Goal: Task Accomplishment & Management: Manage account settings

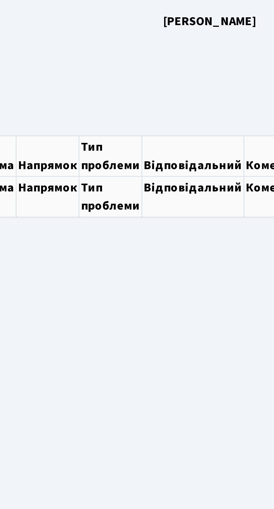
select select "25"
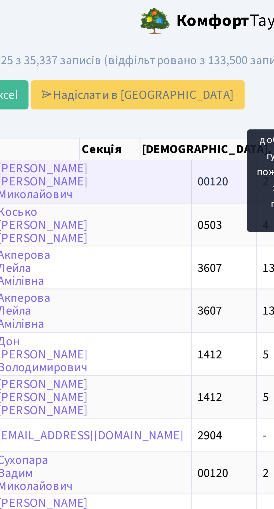
scroll to position [0, 42]
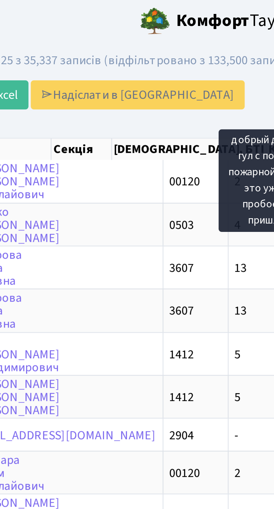
click at [146, 35] on div "Додати Друк Excel Надіслати в КАН" at bounding box center [92, 34] width 168 height 11
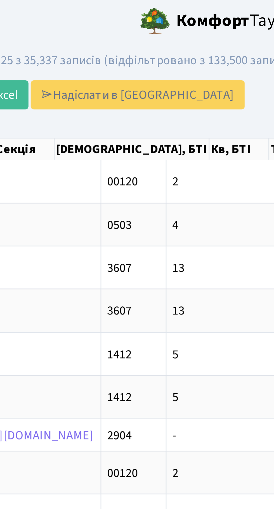
scroll to position [0, 68]
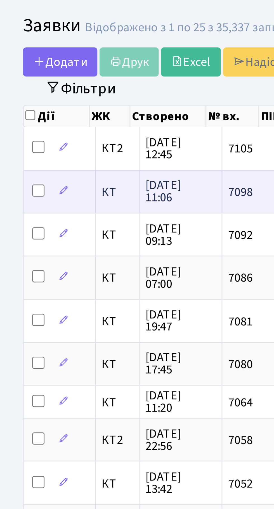
click at [15, 81] on input "checkbox" at bounding box center [14, 81] width 4 height 4
checkbox input "true"
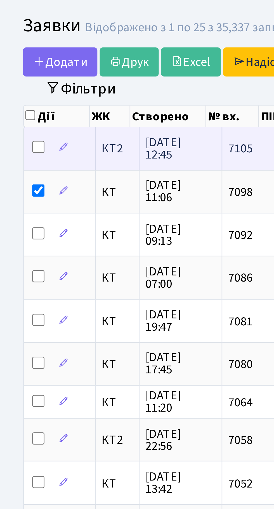
click at [12, 65] on input "checkbox" at bounding box center [14, 65] width 4 height 4
checkbox input "true"
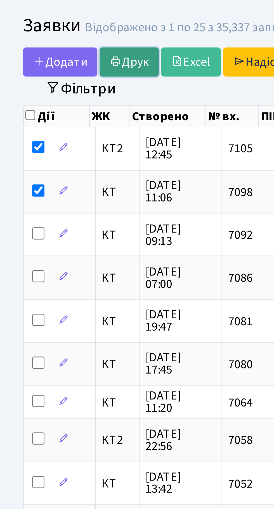
click at [46, 34] on link "Друк" at bounding box center [47, 34] width 22 height 11
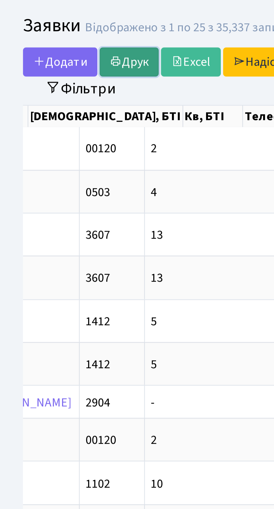
scroll to position [0, 151]
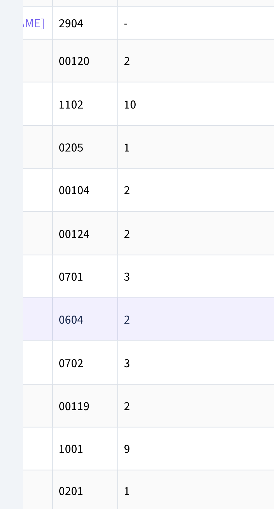
click at [109, 264] on span "2-377" at bounding box center [114, 267] width 11 height 6
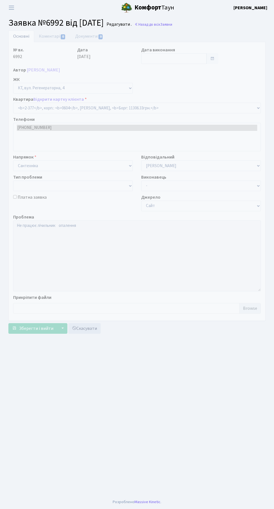
select select "1391"
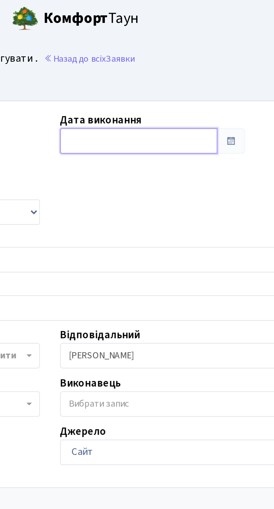
click at [154, 58] on input "text" at bounding box center [173, 58] width 65 height 11
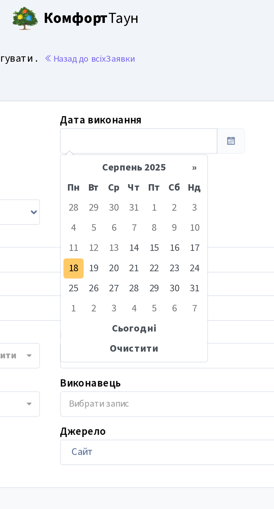
click at [144, 112] on td "18" at bounding box center [146, 112] width 8 height 8
type input "[DATE]"
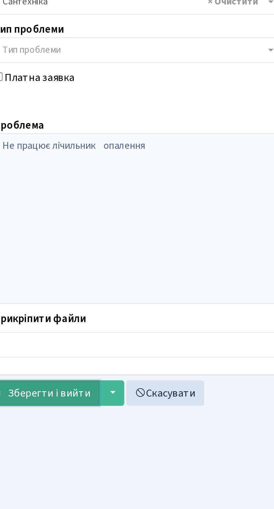
click at [43, 308] on span "Зберегти і вийти" at bounding box center [36, 311] width 34 height 6
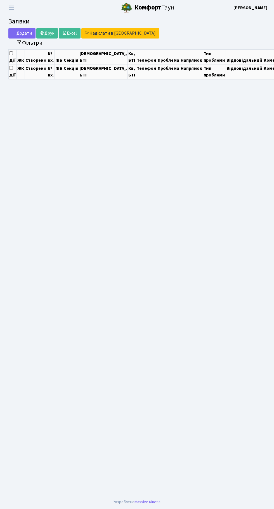
select select "25"
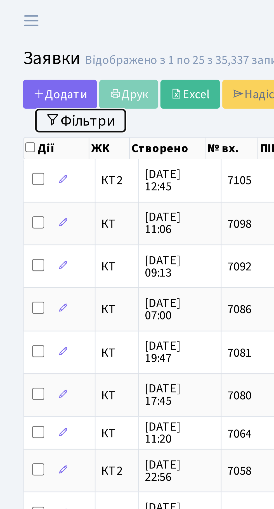
click at [35, 46] on button "Фільтри" at bounding box center [29, 44] width 33 height 9
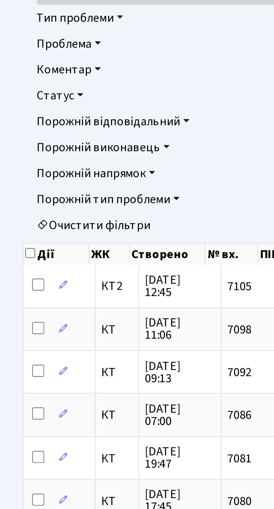
click at [27, 178] on link "Статус" at bounding box center [136, 176] width 247 height 9
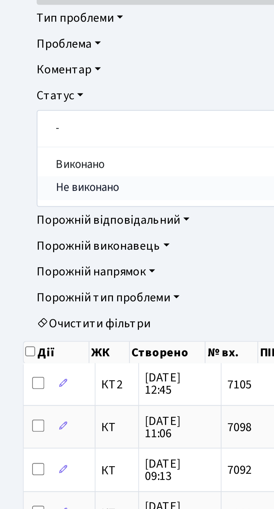
click at [35, 209] on link "Не виконано" at bounding box center [137, 210] width 246 height 9
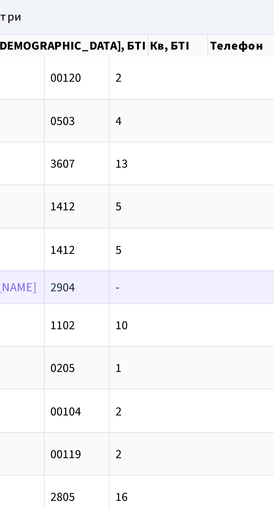
click at [154, 320] on span "15-141" at bounding box center [160, 323] width 13 height 6
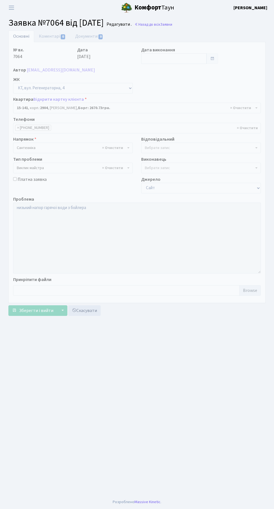
select select "8916"
select select "29"
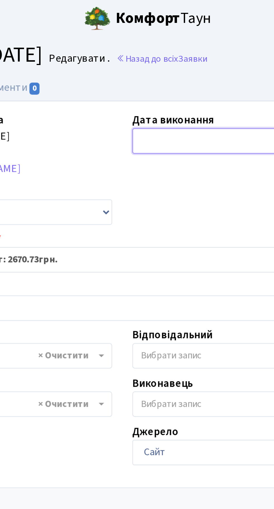
click at [160, 57] on input "text" at bounding box center [173, 58] width 65 height 11
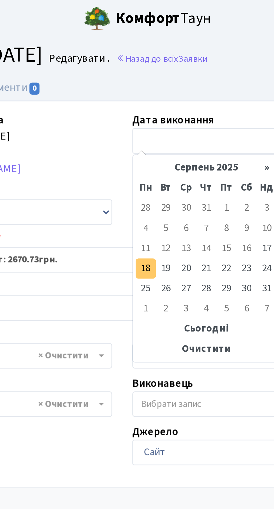
click at [144, 113] on td "18" at bounding box center [146, 112] width 8 height 8
type input "[DATE]"
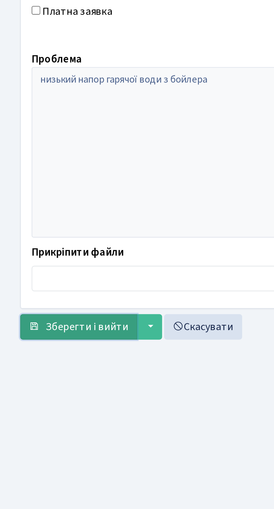
click at [34, 306] on button "Зберегти і вийти" at bounding box center [32, 311] width 49 height 11
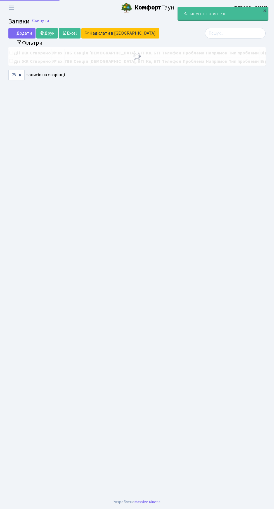
select select "25"
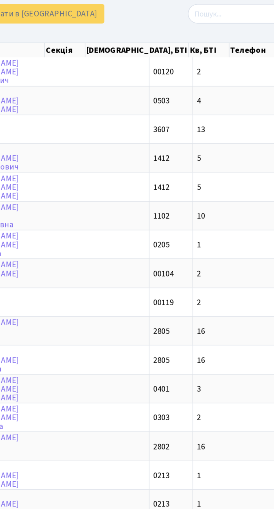
scroll to position [0, 28]
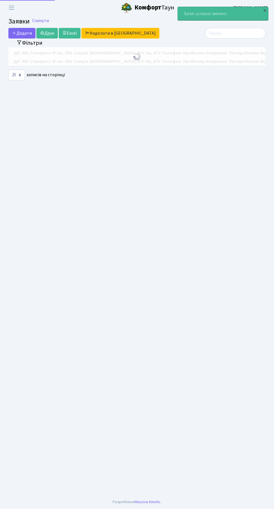
select select "25"
